Goal: Information Seeking & Learning: Learn about a topic

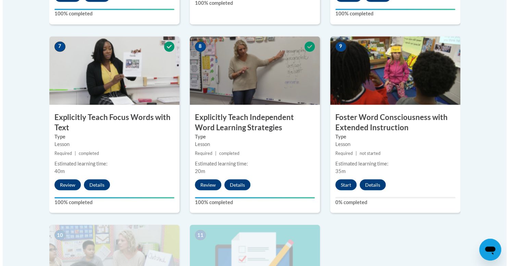
scroll to position [573, 0]
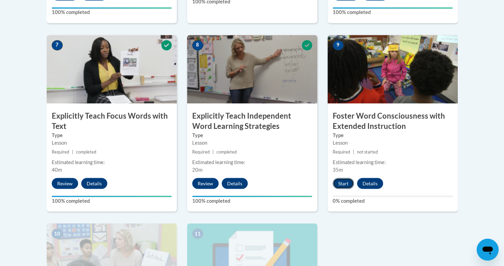
click at [340, 183] on button "Start" at bounding box center [343, 183] width 21 height 11
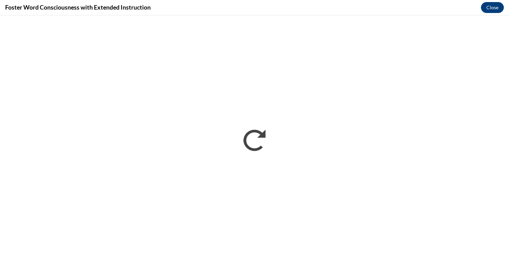
scroll to position [0, 0]
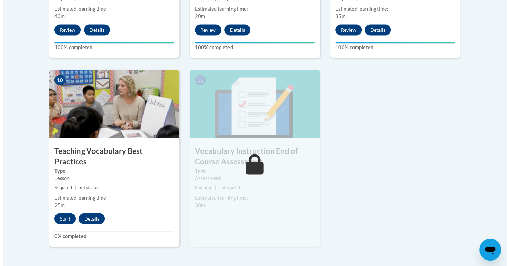
scroll to position [739, 0]
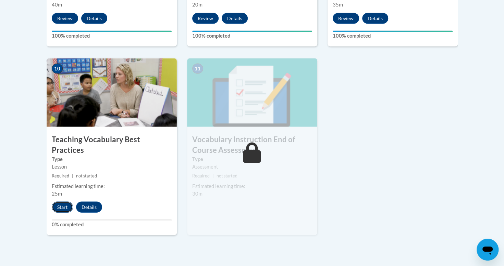
click at [62, 202] on button "Start" at bounding box center [62, 207] width 21 height 11
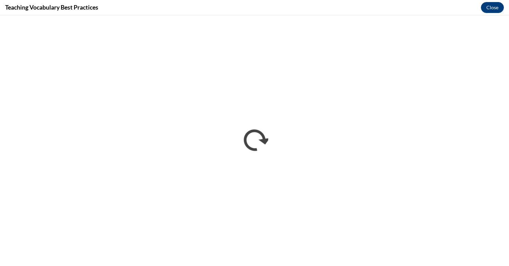
scroll to position [0, 0]
